Goal: Task Accomplishment & Management: Manage account settings

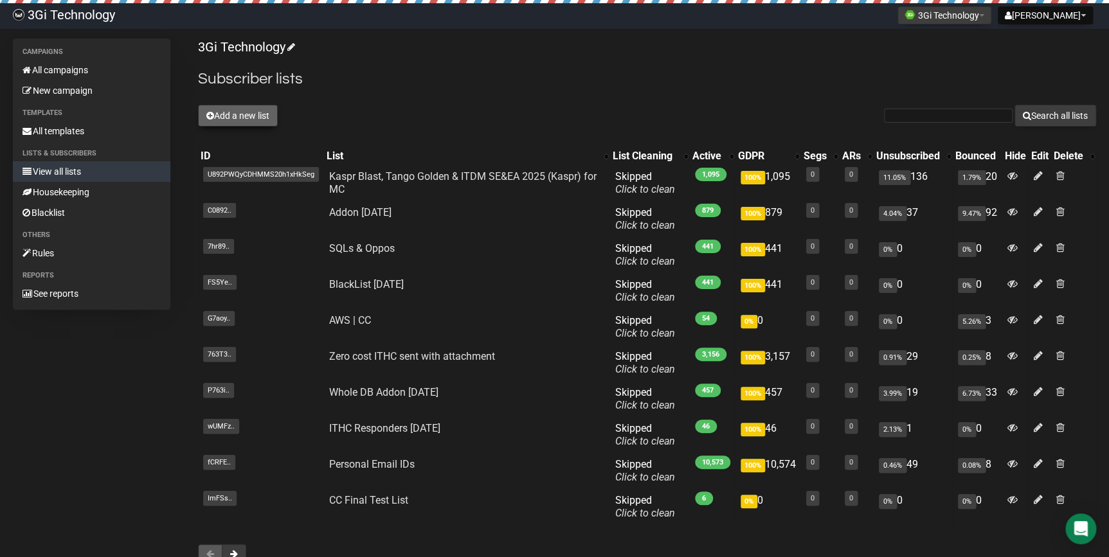
click at [256, 112] on button "Add a new list" at bounding box center [238, 116] width 80 height 22
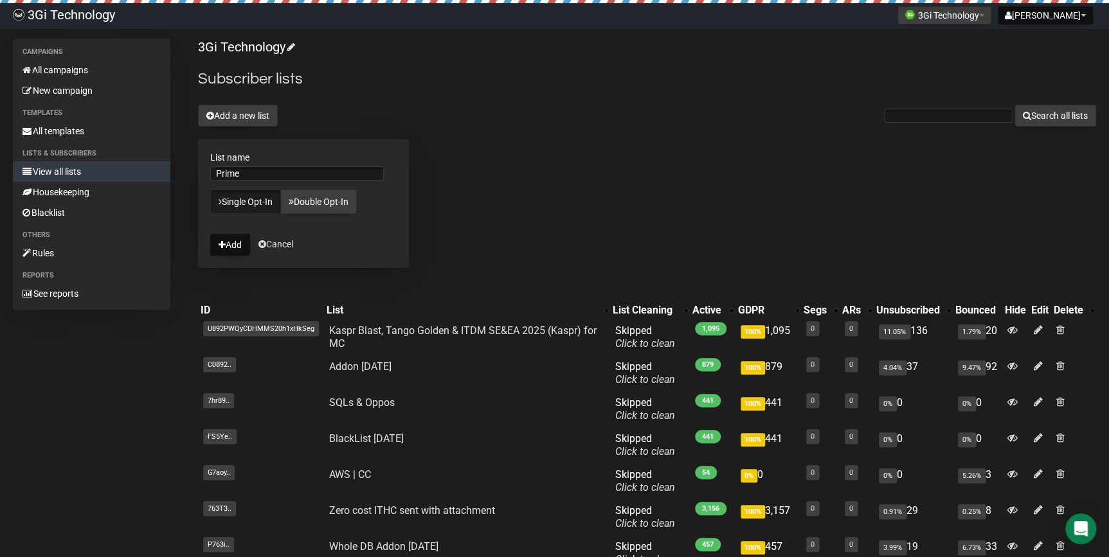
click at [250, 199] on link "Single Opt-In" at bounding box center [245, 202] width 71 height 24
click at [244, 174] on input "Prime" at bounding box center [297, 173] width 174 height 14
drag, startPoint x: 265, startPoint y: 173, endPoint x: 199, endPoint y: 173, distance: 66.2
click at [199, 173] on form "List name Prime 2025 Single Opt-In Double Opt-In Add Cancel" at bounding box center [303, 203] width 211 height 129
type input "Prime 2025"
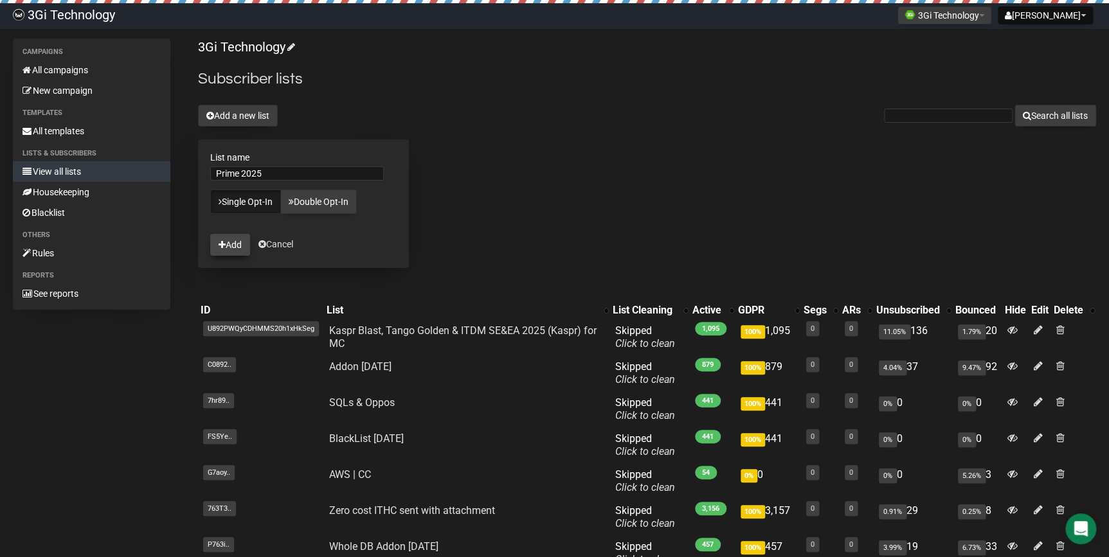
click at [238, 239] on button "Add" at bounding box center [230, 245] width 40 height 22
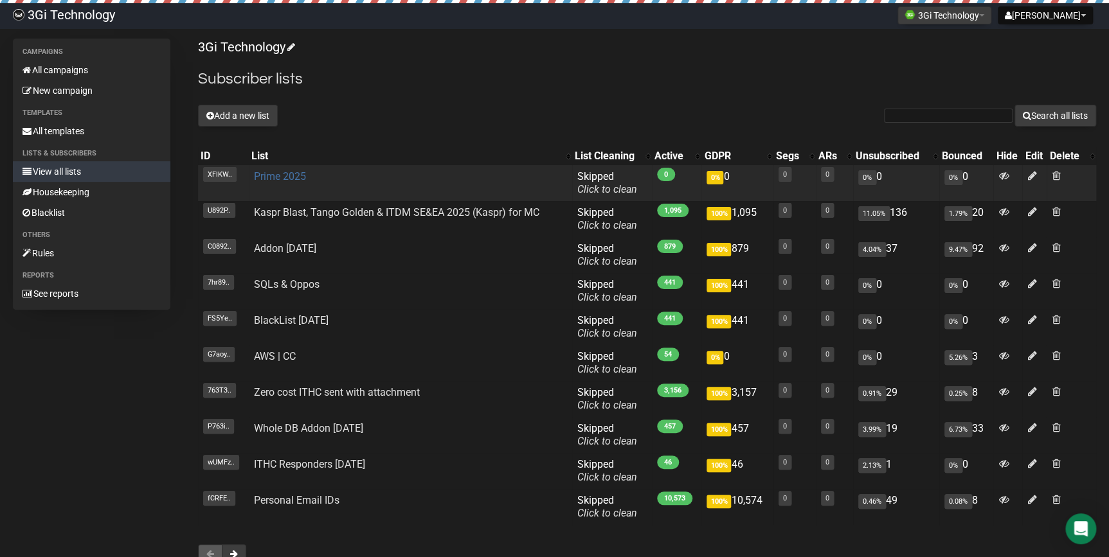
click at [281, 177] on link "Prime 2025" at bounding box center [280, 176] width 52 height 12
click at [291, 177] on link "Prime 2025" at bounding box center [280, 176] width 52 height 12
click at [286, 178] on link "Prime 2025" at bounding box center [280, 176] width 52 height 12
click at [1028, 172] on icon at bounding box center [1031, 175] width 9 height 11
click at [332, 174] on link "DB Addon [DATE]" at bounding box center [293, 176] width 78 height 12
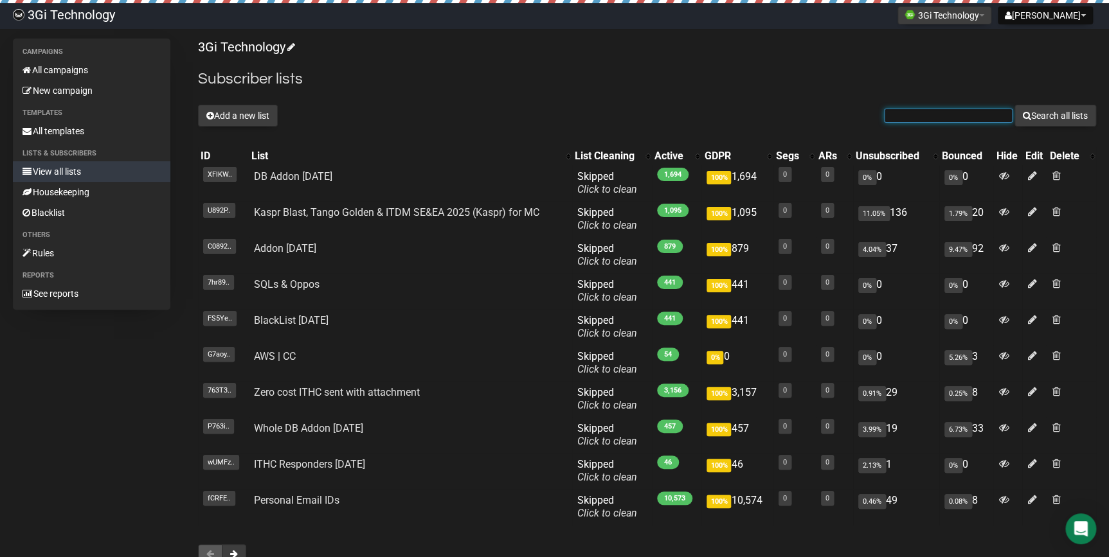
click at [952, 116] on input "text" at bounding box center [948, 116] width 129 height 14
type input "d"
type input "dominic.dsouza@oneavenuegroup"
click at [1014, 105] on button "Search all lists" at bounding box center [1055, 116] width 82 height 22
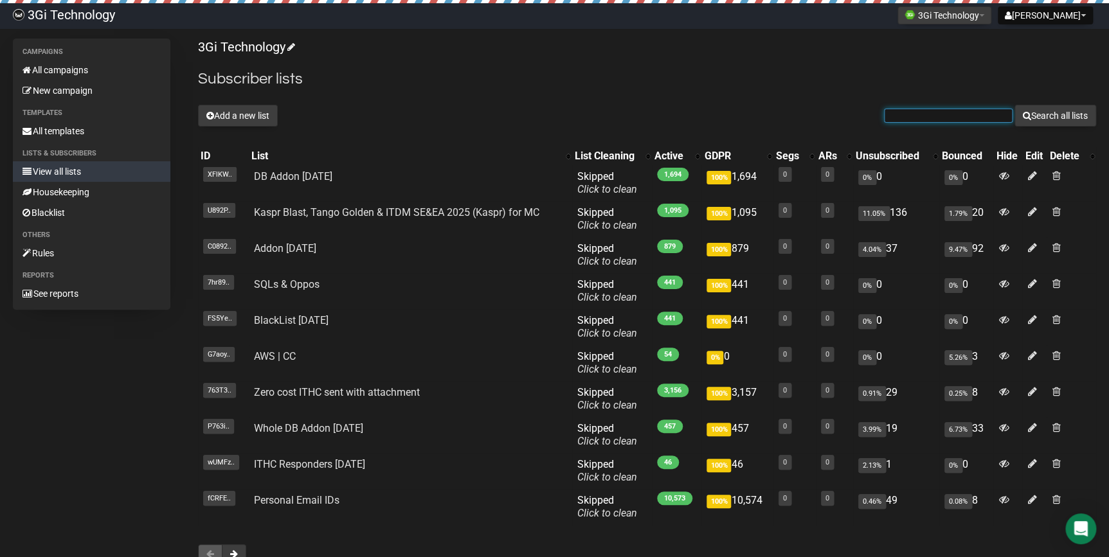
click at [962, 115] on input "text" at bounding box center [948, 116] width 129 height 14
paste input "[PERSON_NAME][EMAIL_ADDRESS][PERSON_NAME][DOMAIN_NAME]"
type input "[PERSON_NAME][EMAIL_ADDRESS][PERSON_NAME][DOMAIN_NAME]"
click at [1053, 118] on button "Search all lists" at bounding box center [1055, 116] width 82 height 22
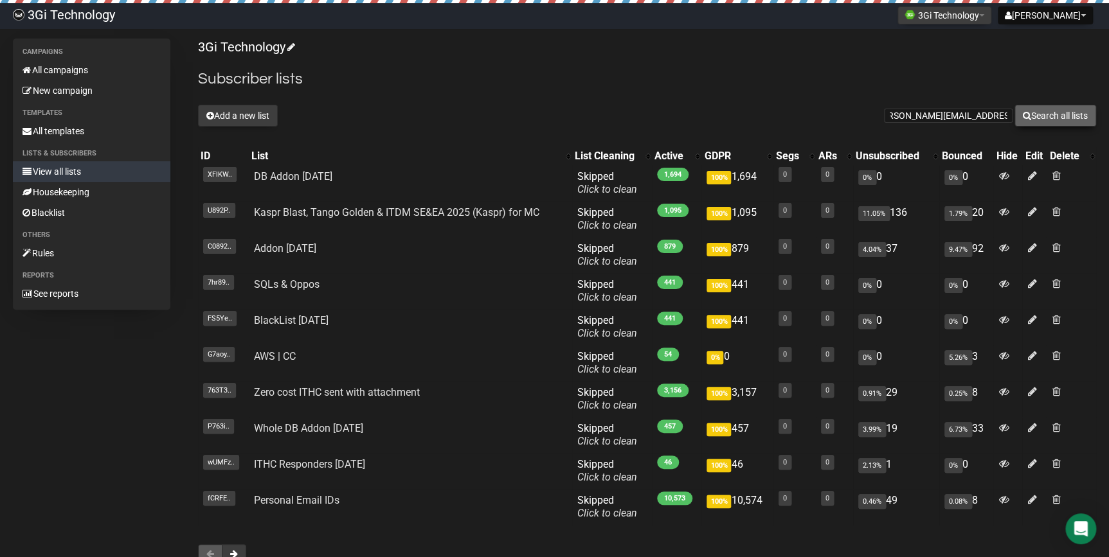
scroll to position [0, 0]
click at [909, 114] on input "text" at bounding box center [948, 116] width 129 height 14
paste input "[PERSON_NAME][EMAIL_ADDRESS][PERSON_NAME][DOMAIN_NAME]"
type input "[PERSON_NAME][EMAIL_ADDRESS][PERSON_NAME][DOMAIN_NAME]"
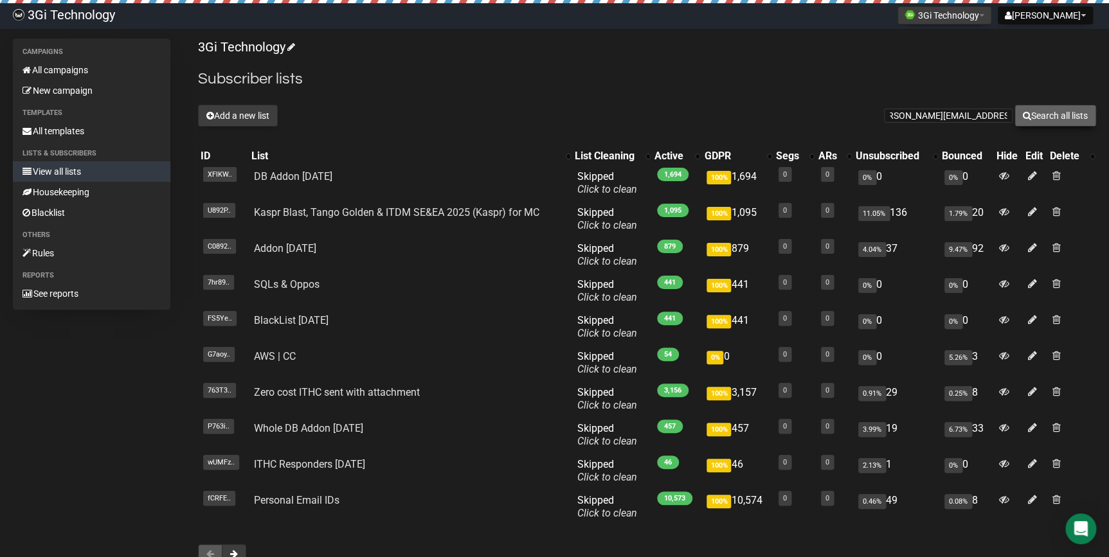
scroll to position [0, 0]
click at [1050, 114] on button "Search all lists" at bounding box center [1055, 116] width 82 height 22
click at [59, 125] on link "All templates" at bounding box center [91, 131] width 157 height 21
